Goal: Transaction & Acquisition: Download file/media

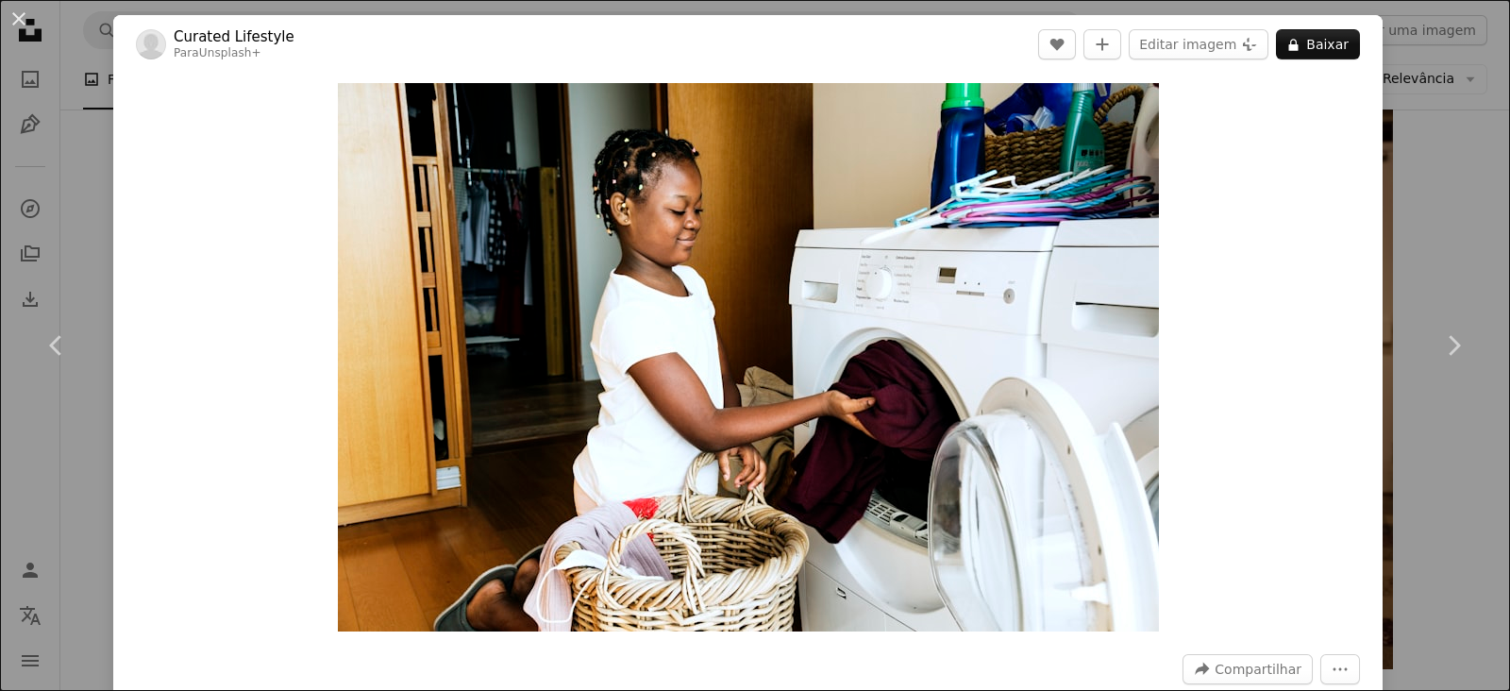
scroll to position [15193, 0]
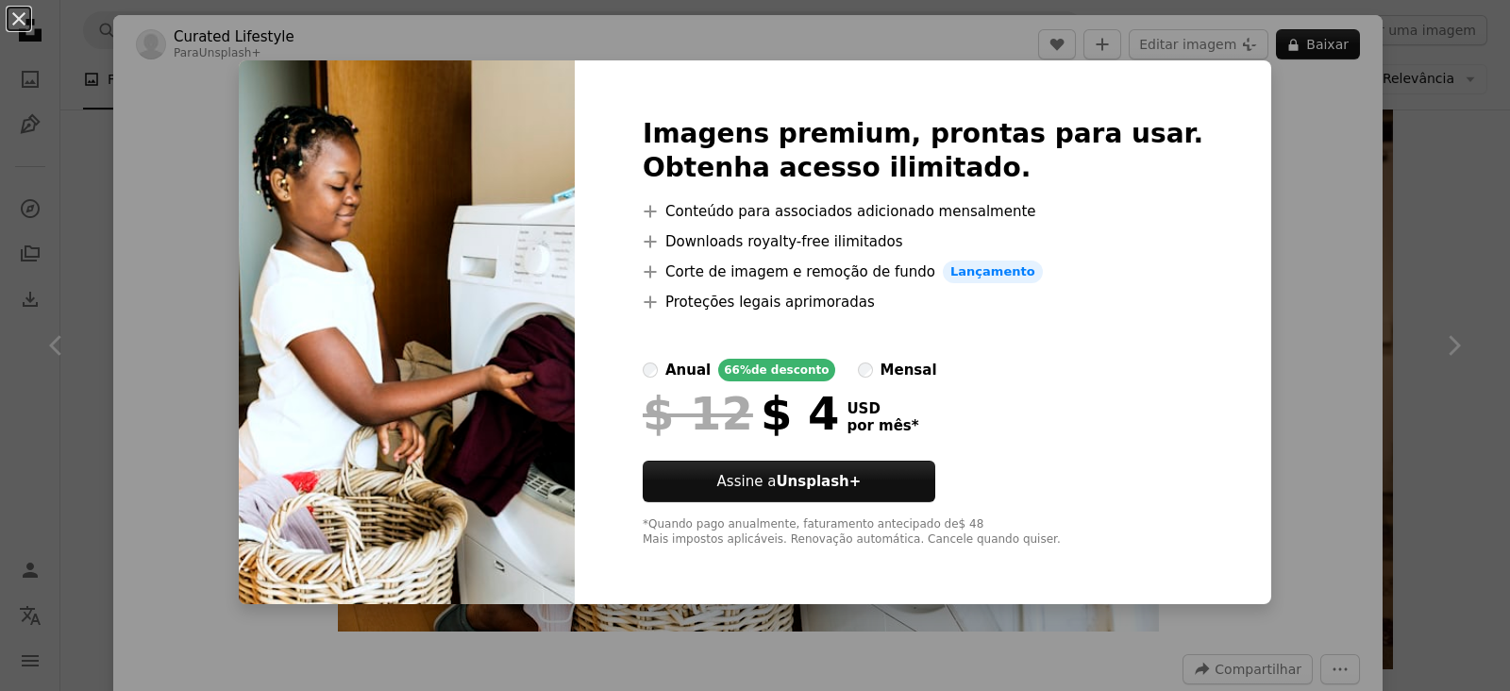
click at [1271, 204] on div "An X shape Imagens premium, prontas para usar. Obtenha acesso ilimitado. A plus…" at bounding box center [755, 345] width 1510 height 691
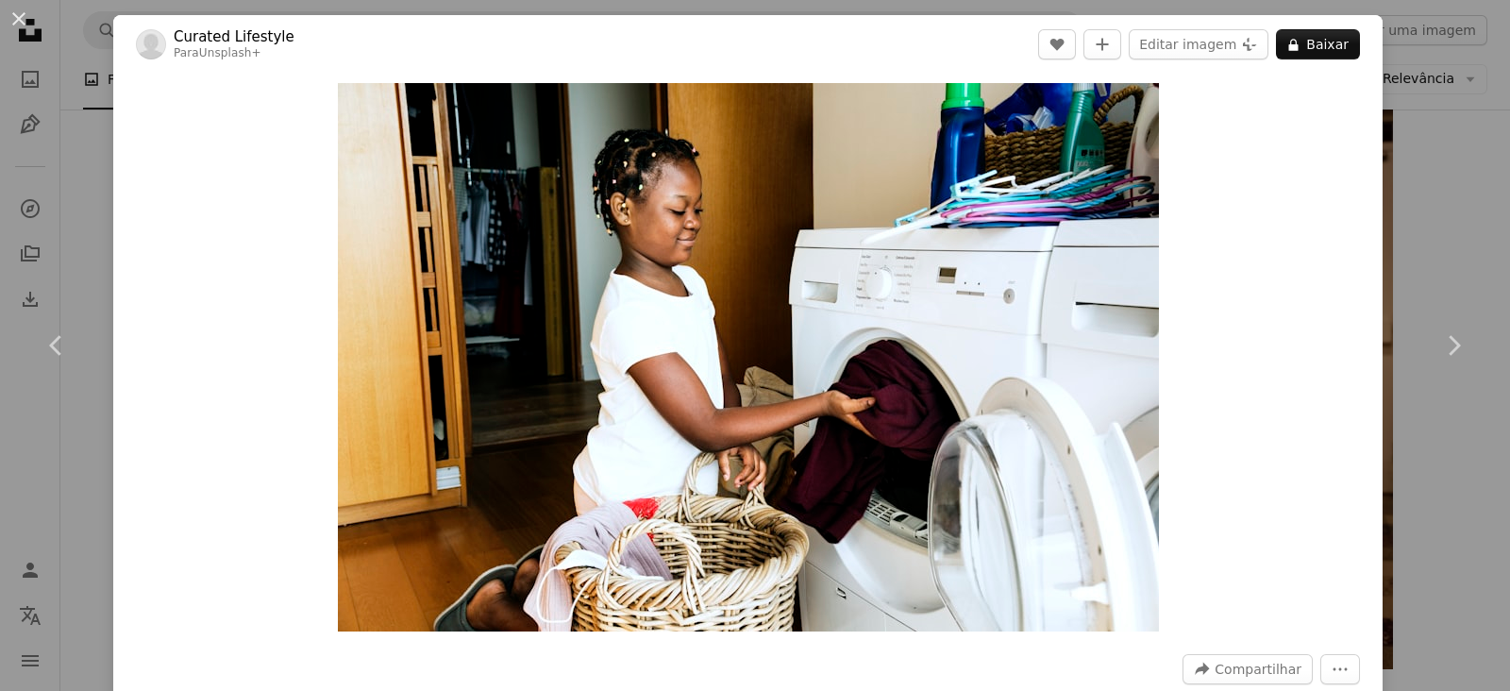
click at [1409, 108] on div "An X shape Chevron left Chevron right Curated Lifestyle Para Unsplash+ A heart …" at bounding box center [755, 345] width 1510 height 691
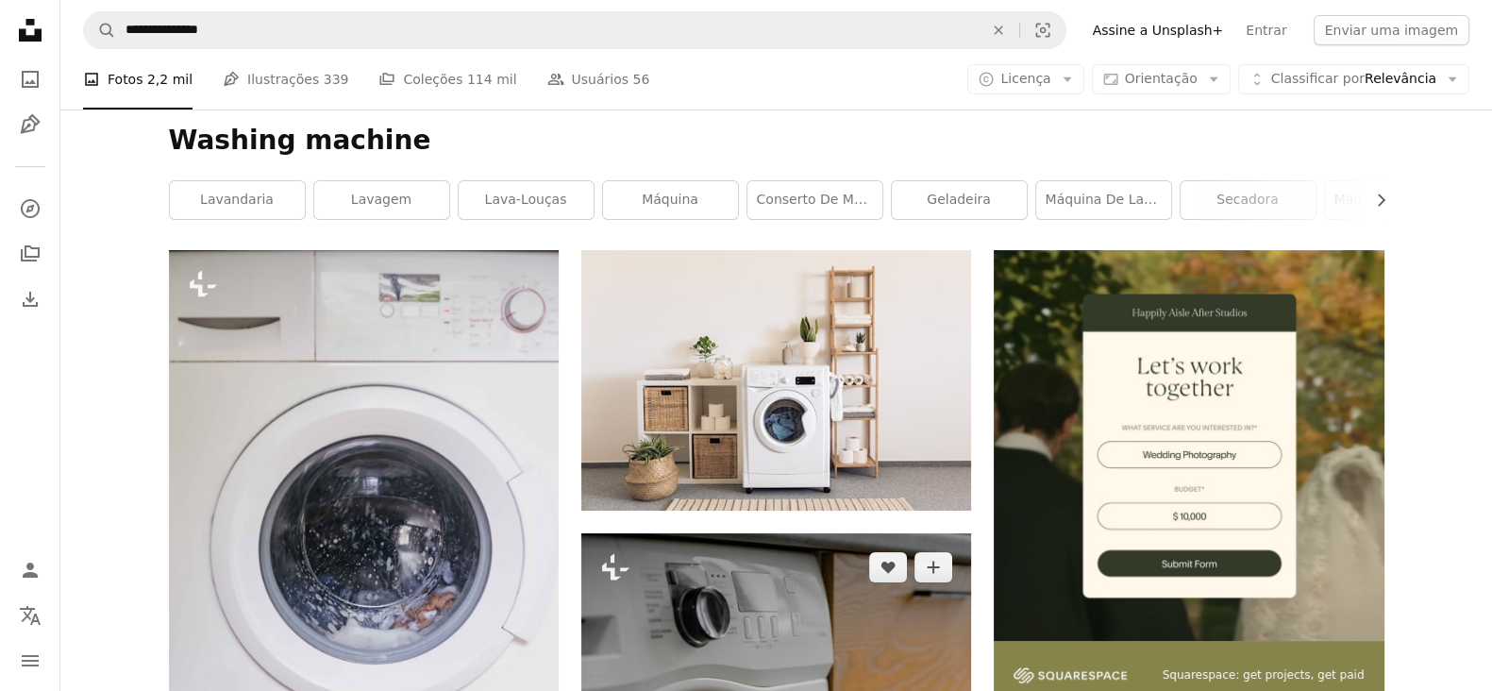
scroll to position [235, 0]
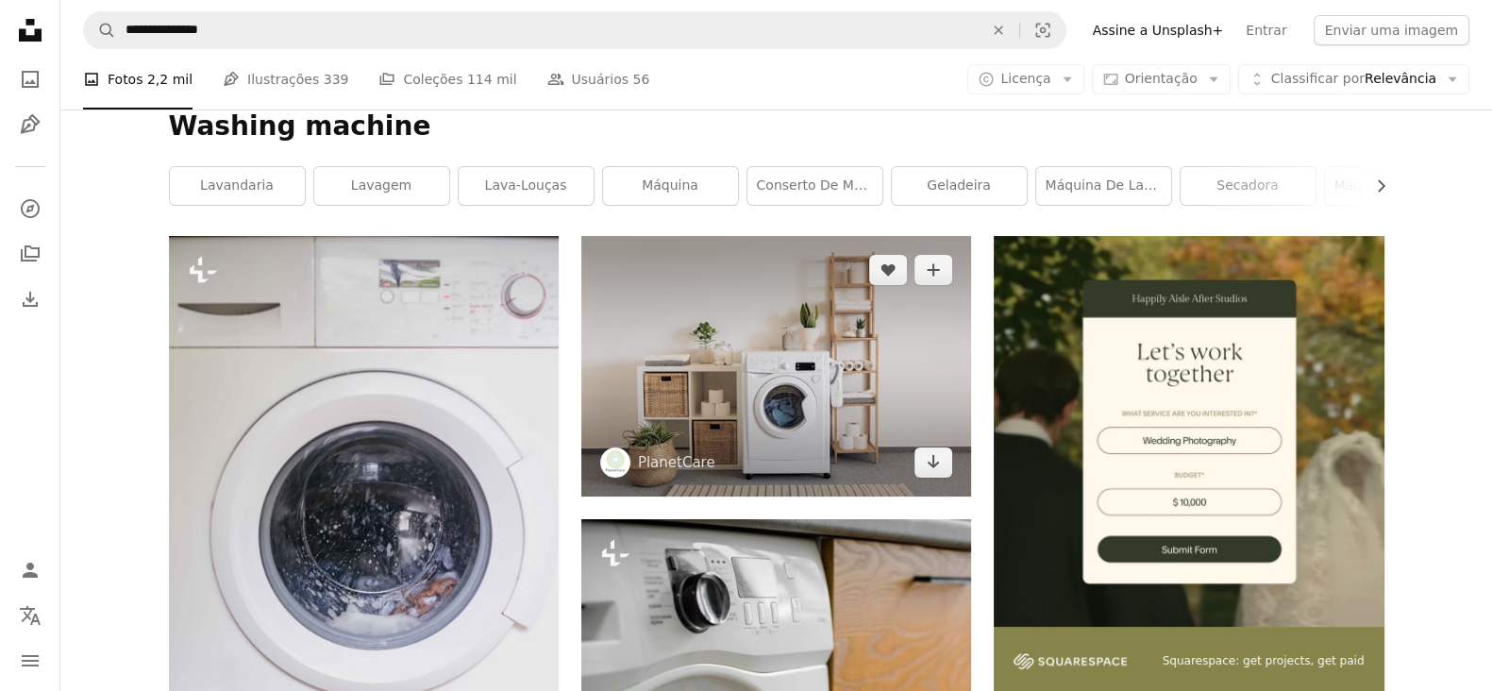
click at [831, 397] on img at bounding box center [776, 366] width 390 height 260
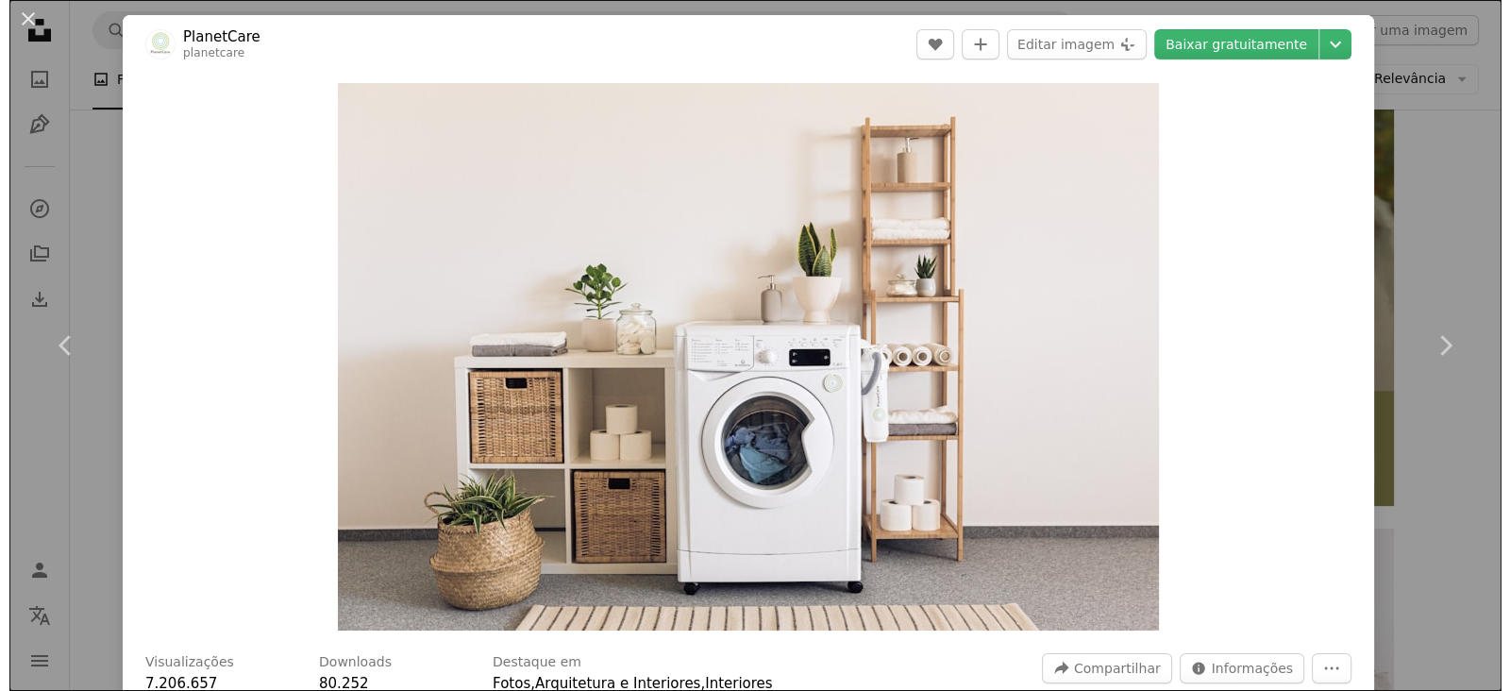
scroll to position [708, 0]
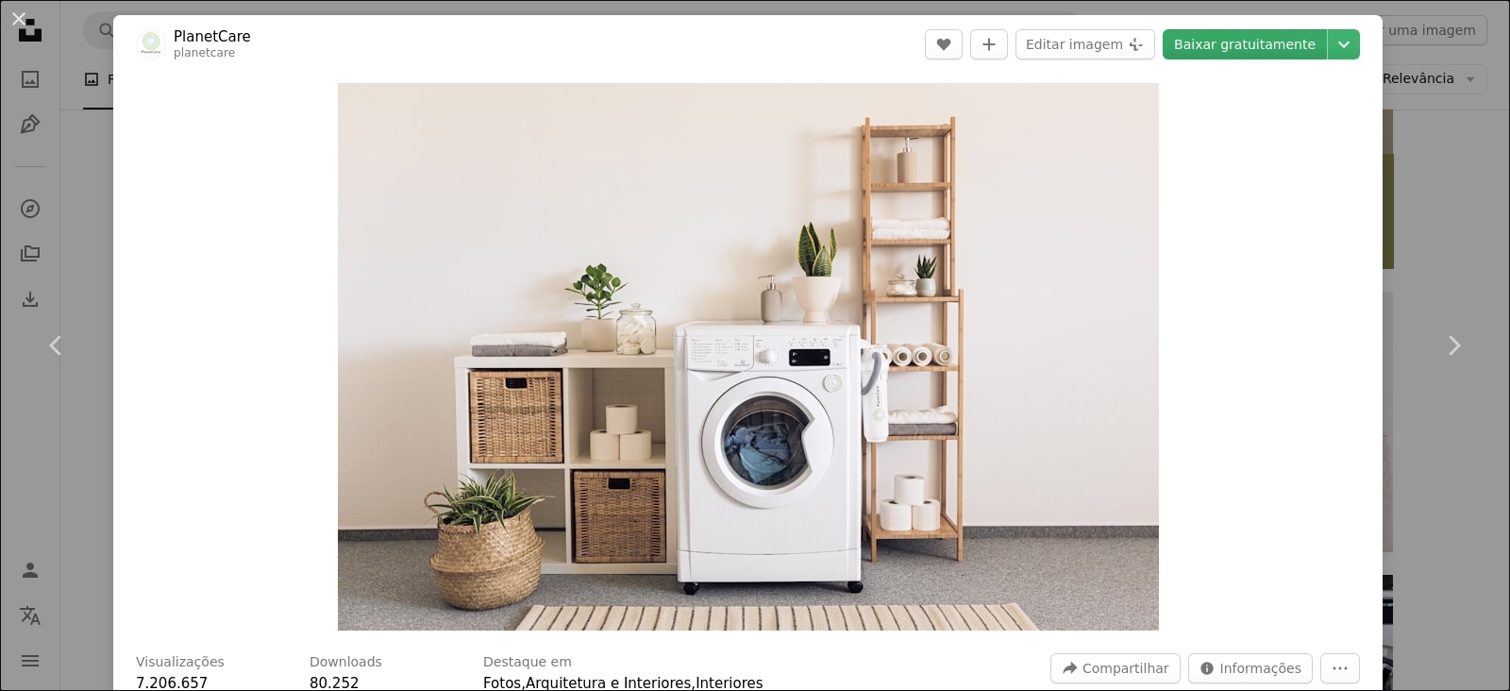
click at [1244, 52] on link "Baixar gratuitamente" at bounding box center [1245, 44] width 164 height 30
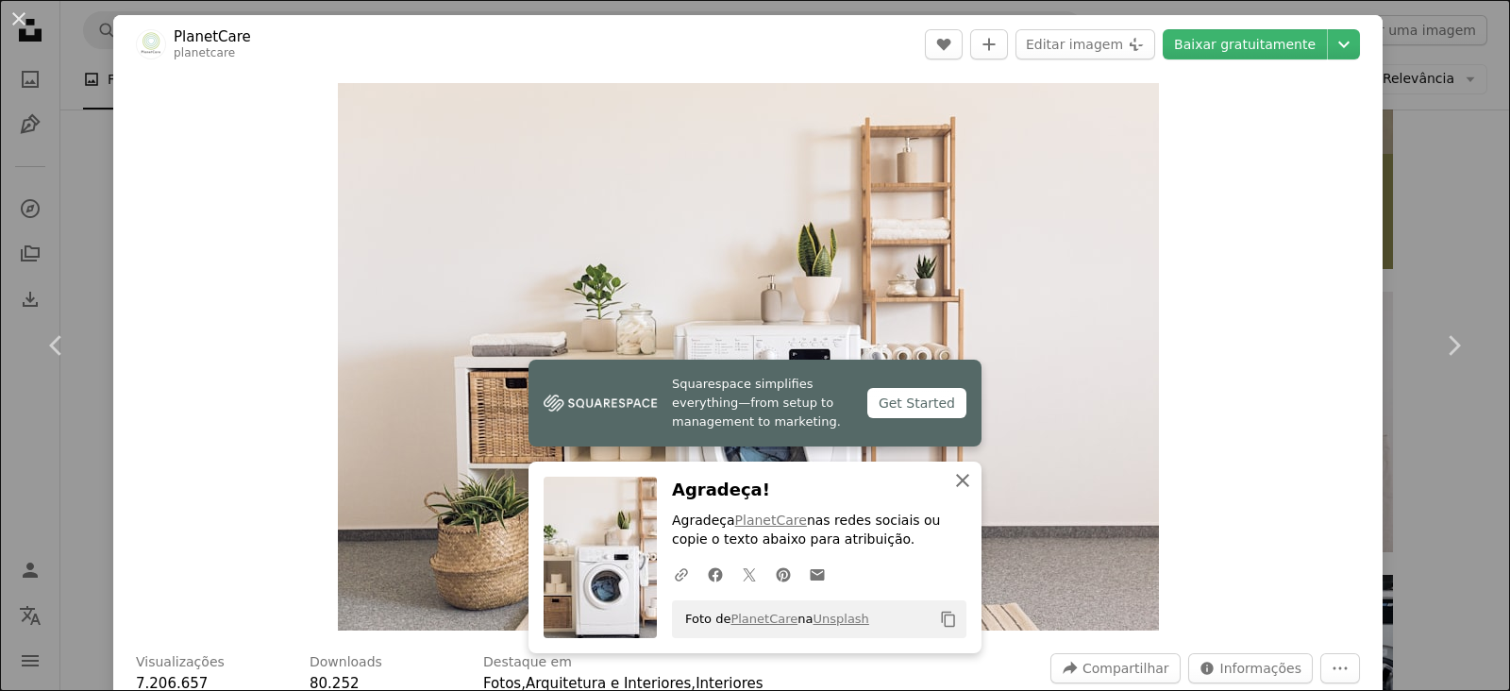
click at [953, 484] on icon "An X shape" at bounding box center [962, 480] width 23 height 23
